Goal: Information Seeking & Learning: Learn about a topic

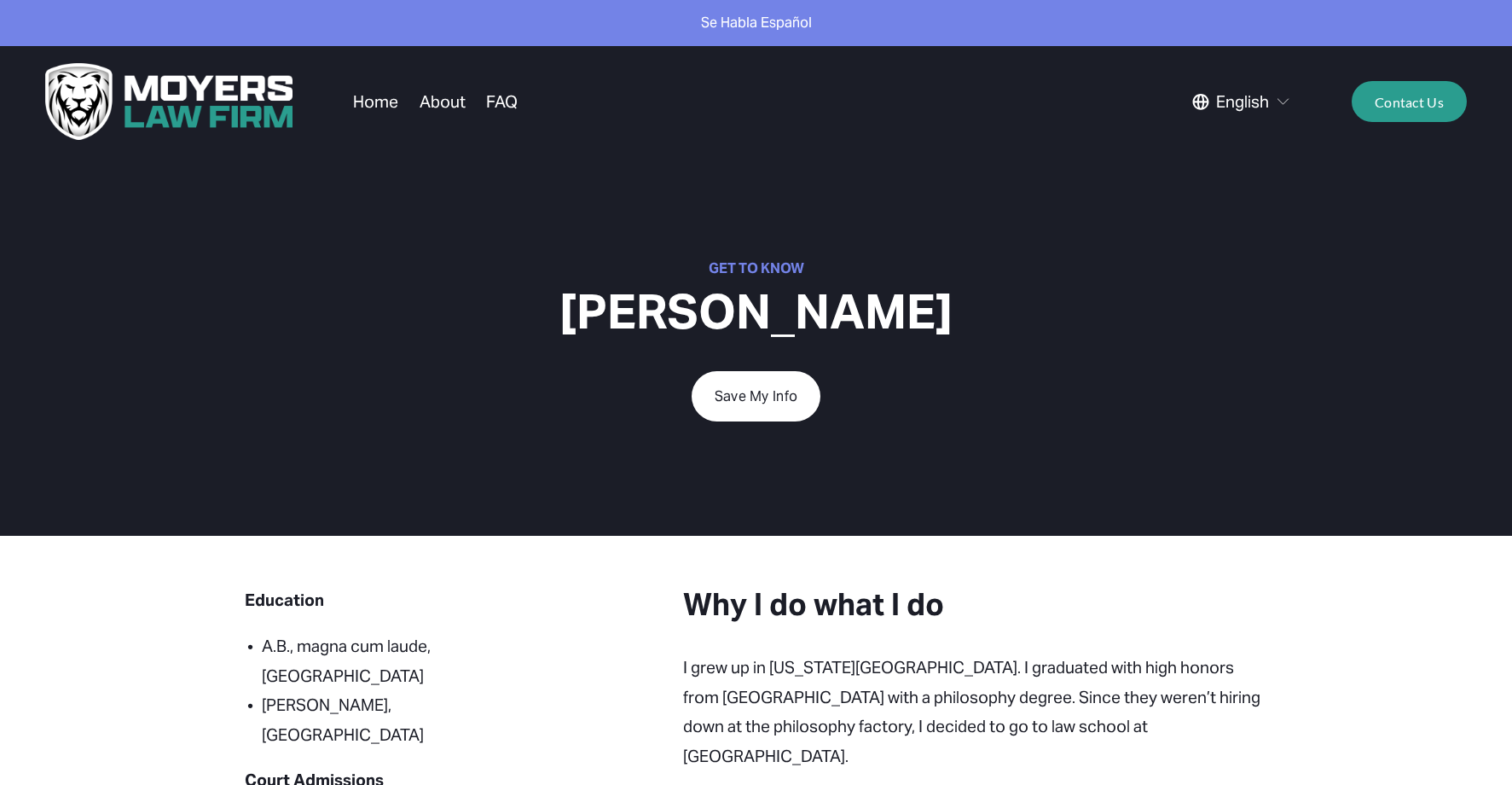
click at [440, 108] on link "About" at bounding box center [443, 102] width 46 height 33
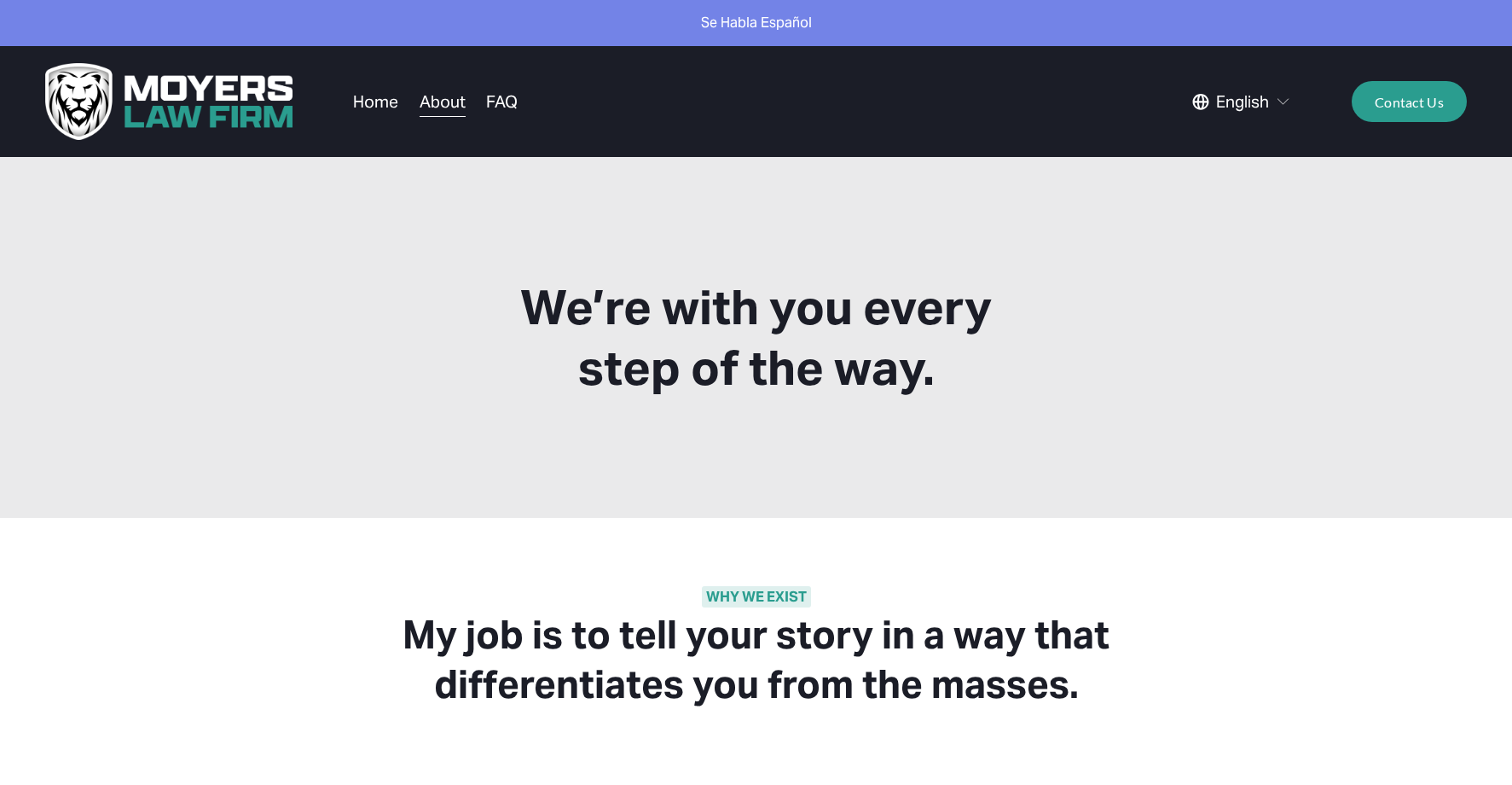
click at [512, 97] on link "FAQ" at bounding box center [502, 102] width 32 height 33
